Goal: Task Accomplishment & Management: Manage account settings

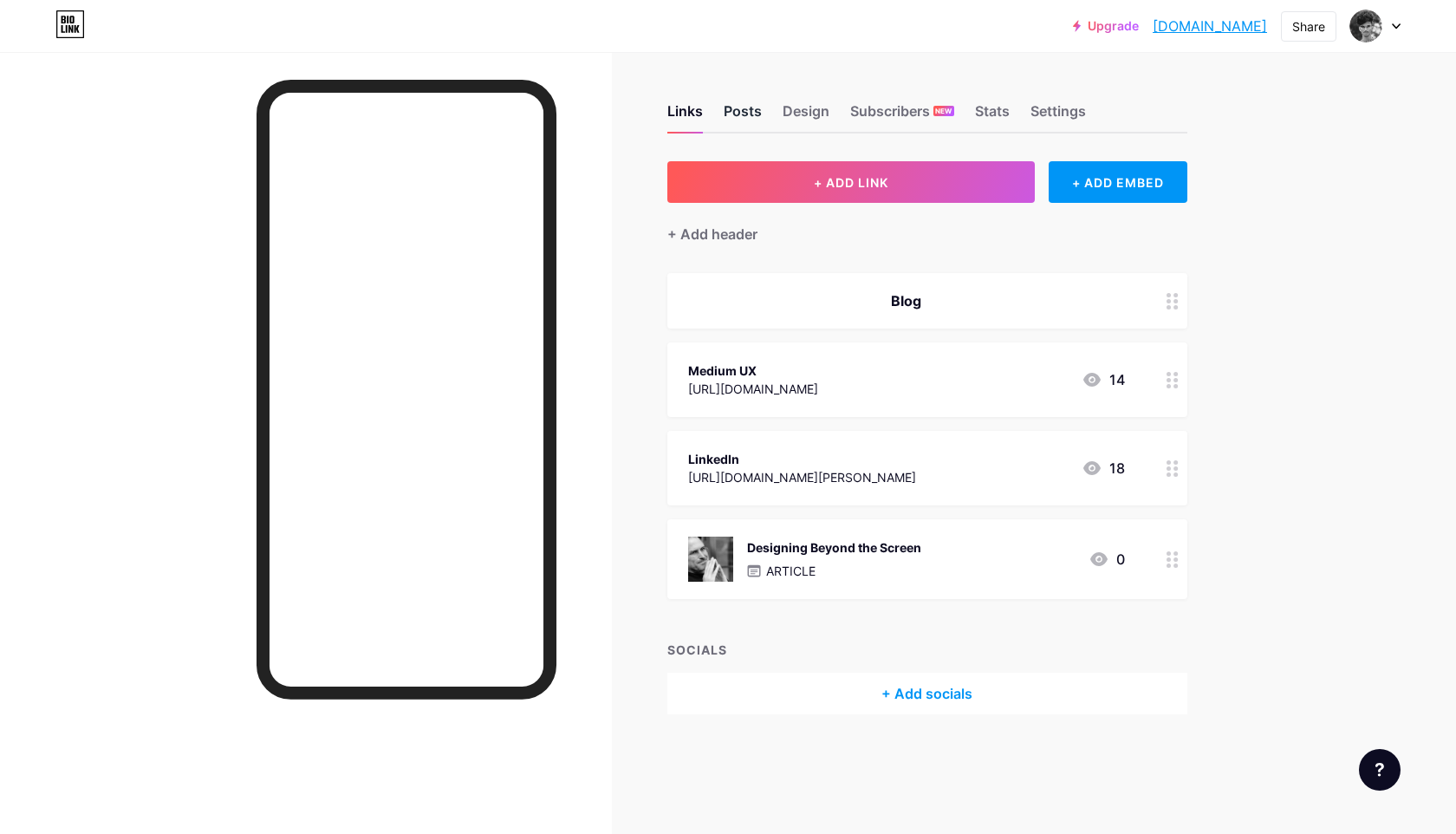
click at [747, 117] on div "Posts" at bounding box center [743, 116] width 38 height 32
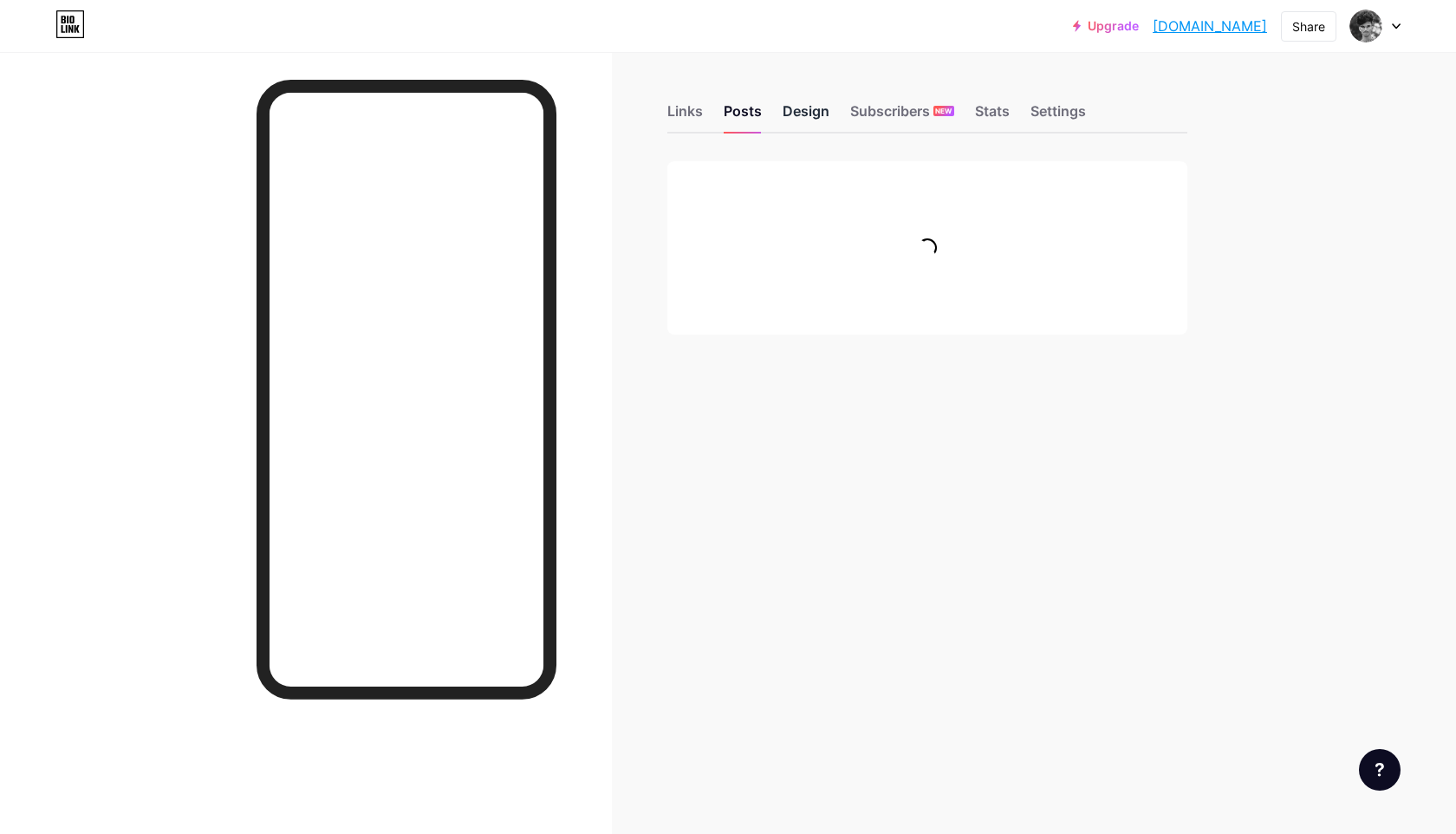
click at [795, 113] on div "Design" at bounding box center [805, 116] width 47 height 32
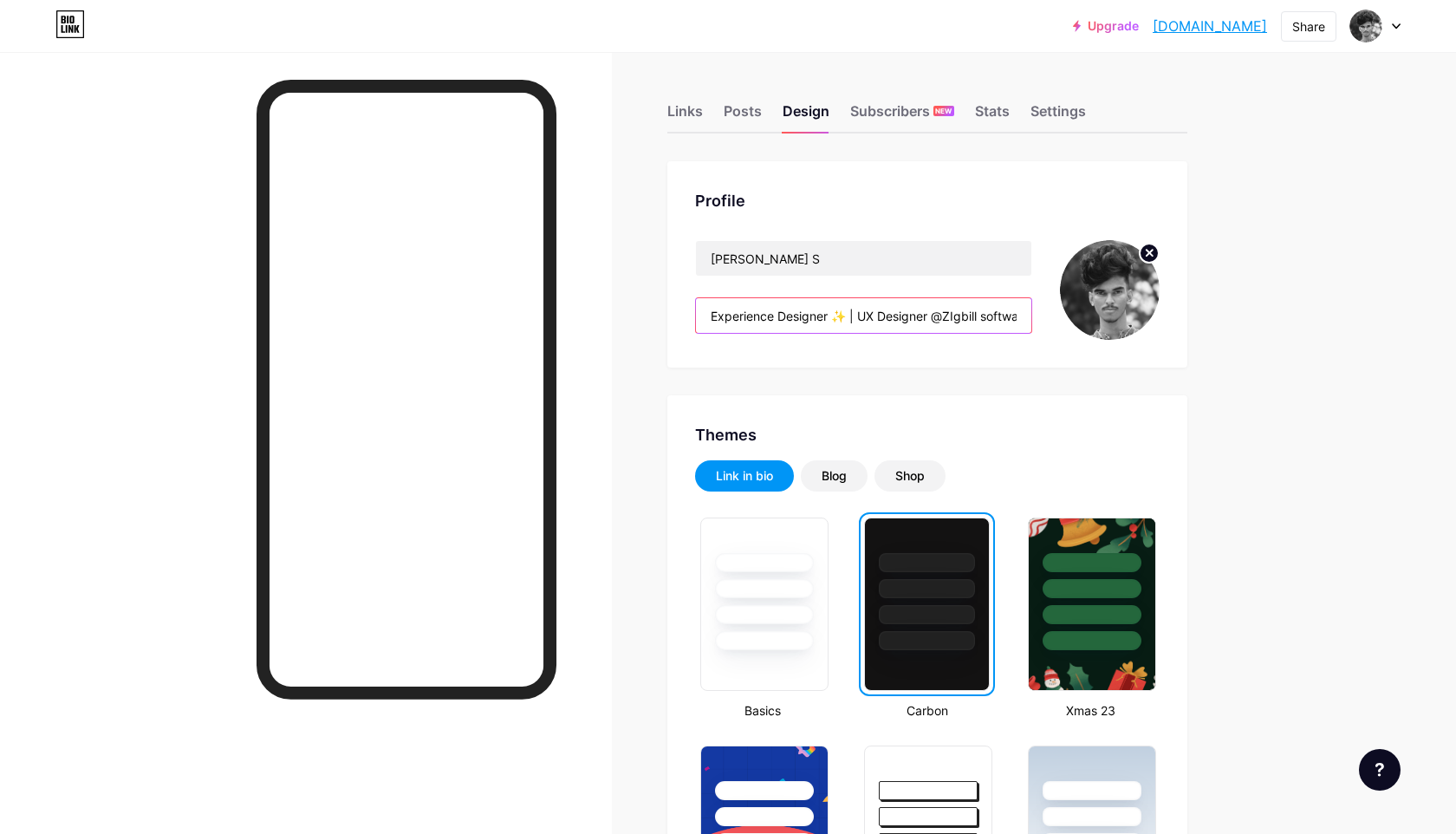
drag, startPoint x: 873, startPoint y: 315, endPoint x: 855, endPoint y: 315, distance: 18.0
click at [855, 315] on input "Experience Designer ✨ | UX Designer @ZIgbill software solutions | 🏅Google certi…" at bounding box center [863, 315] width 335 height 34
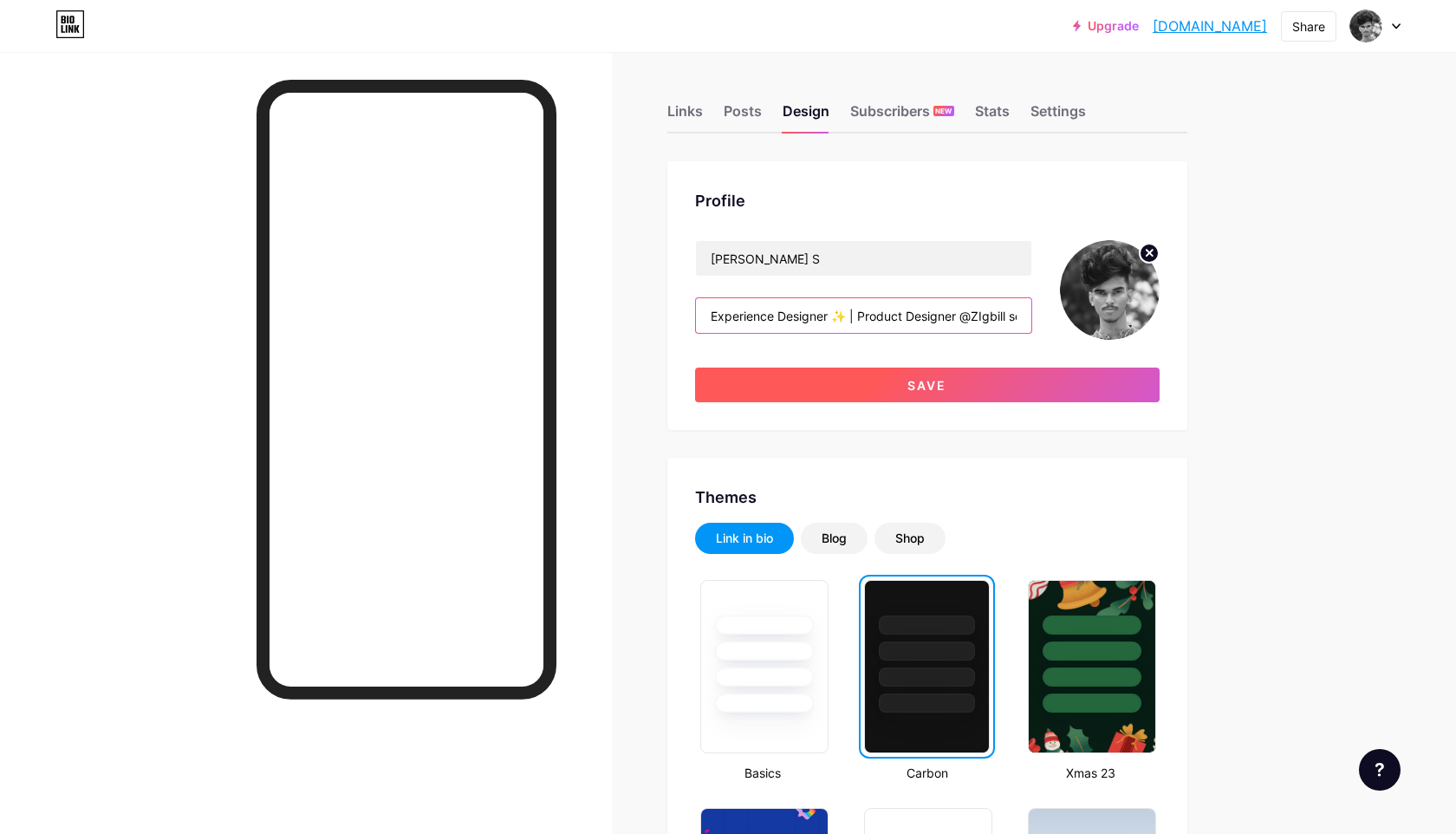
type input "Experience Designer ✨ | Product Designer @ZIgbill software solutions | 🏅Google …"
click at [918, 400] on button "Save" at bounding box center [927, 385] width 464 height 34
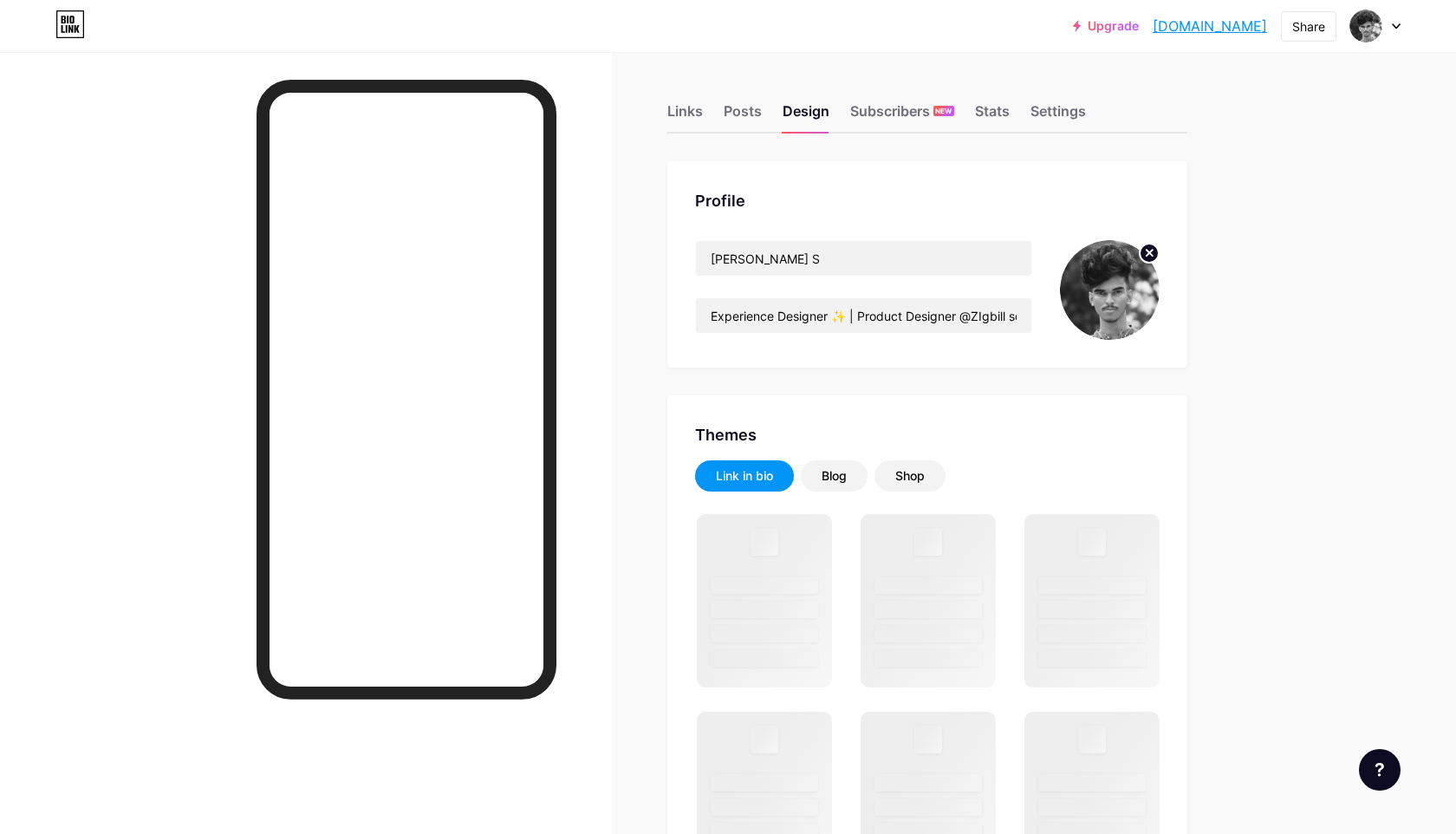
click at [86, 23] on div "Upgrade sreerajsux.bio.... sreerajsux.bio.link Share Switch accounts Sreeraj S …" at bounding box center [728, 26] width 1456 height 32
